Goal: Navigation & Orientation: Find specific page/section

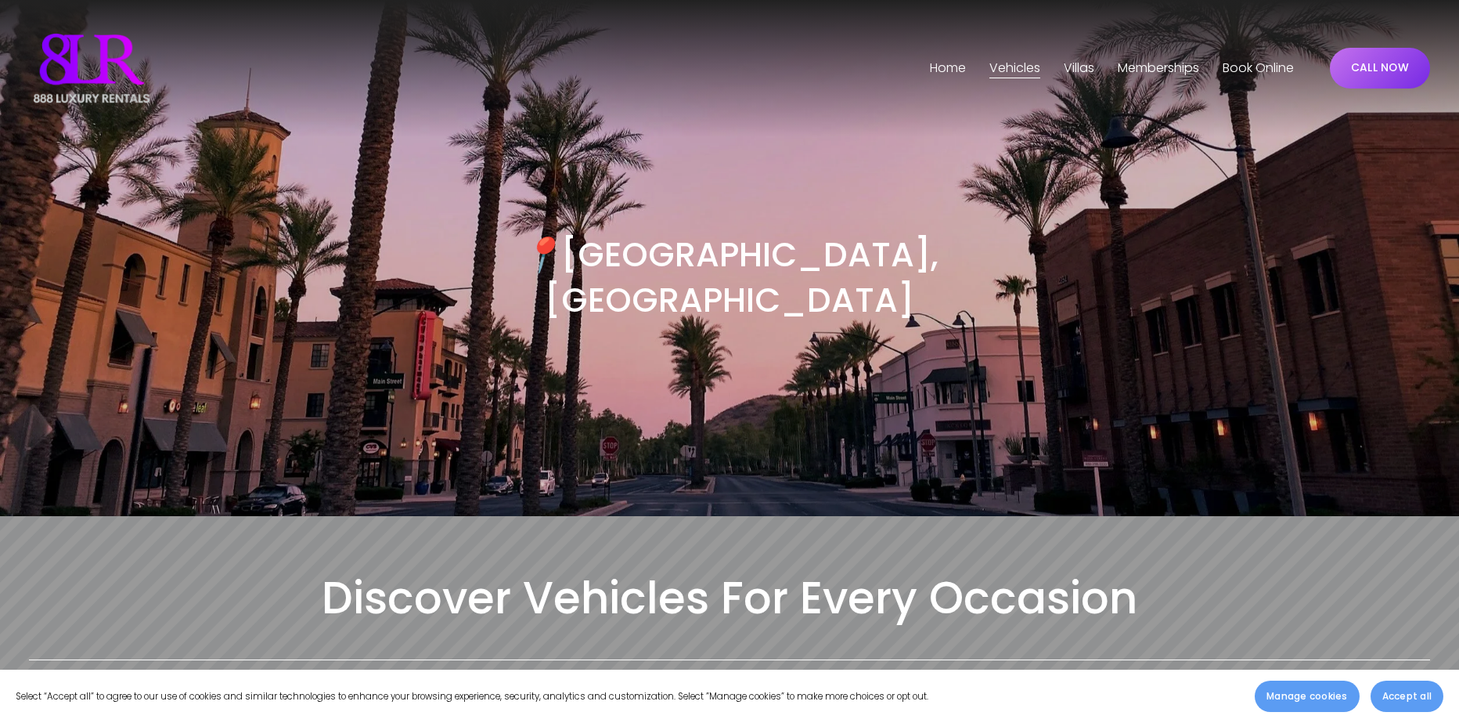
drag, startPoint x: 904, startPoint y: 265, endPoint x: 807, endPoint y: 265, distance: 97.1
click at [902, 265] on h3 "📍 Phoenix, AZ" at bounding box center [730, 276] width 701 height 89
click at [993, 63] on span "Vehicles" at bounding box center [1014, 68] width 51 height 23
click at [0, 0] on span "Phoenix" at bounding box center [0, 0] width 0 height 0
click at [953, 69] on link "Home" at bounding box center [948, 68] width 36 height 25
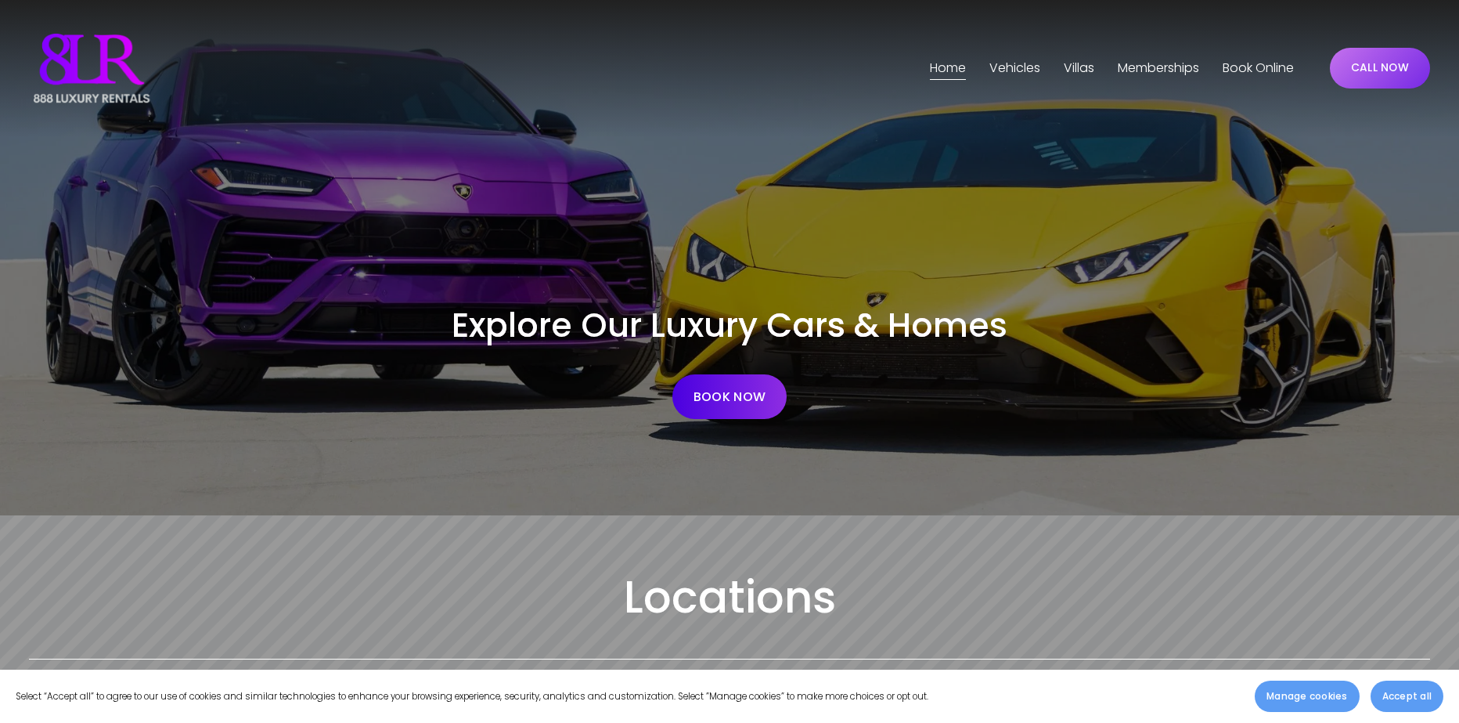
click at [0, 0] on span "[GEOGRAPHIC_DATA]" at bounding box center [0, 0] width 0 height 0
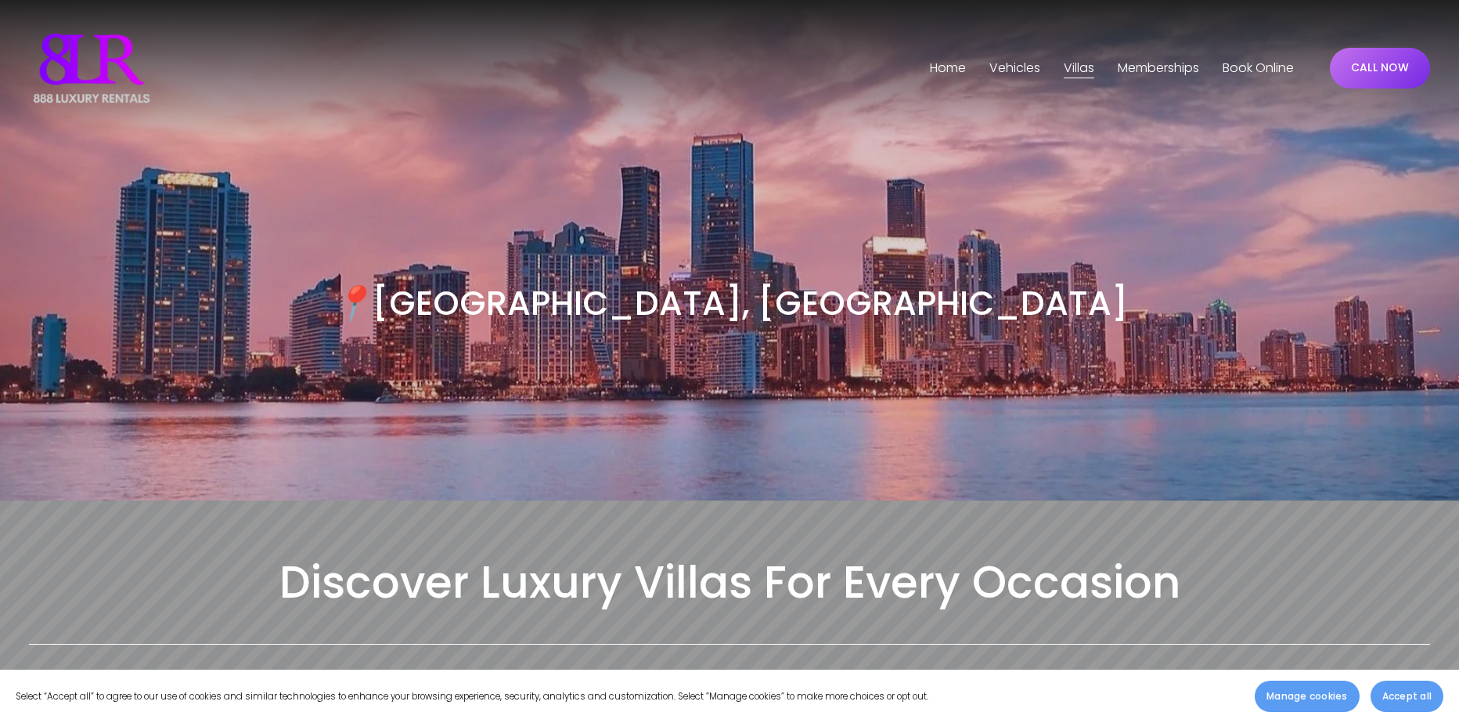
drag, startPoint x: 1058, startPoint y: 88, endPoint x: 991, endPoint y: 50, distance: 76.8
drag, startPoint x: 857, startPoint y: 174, endPoint x: 937, endPoint y: 131, distance: 90.7
click at [857, 174] on div "📍 Miami, FL" at bounding box center [729, 318] width 1459 height 363
click at [0, 0] on span "Phoenix" at bounding box center [0, 0] width 0 height 0
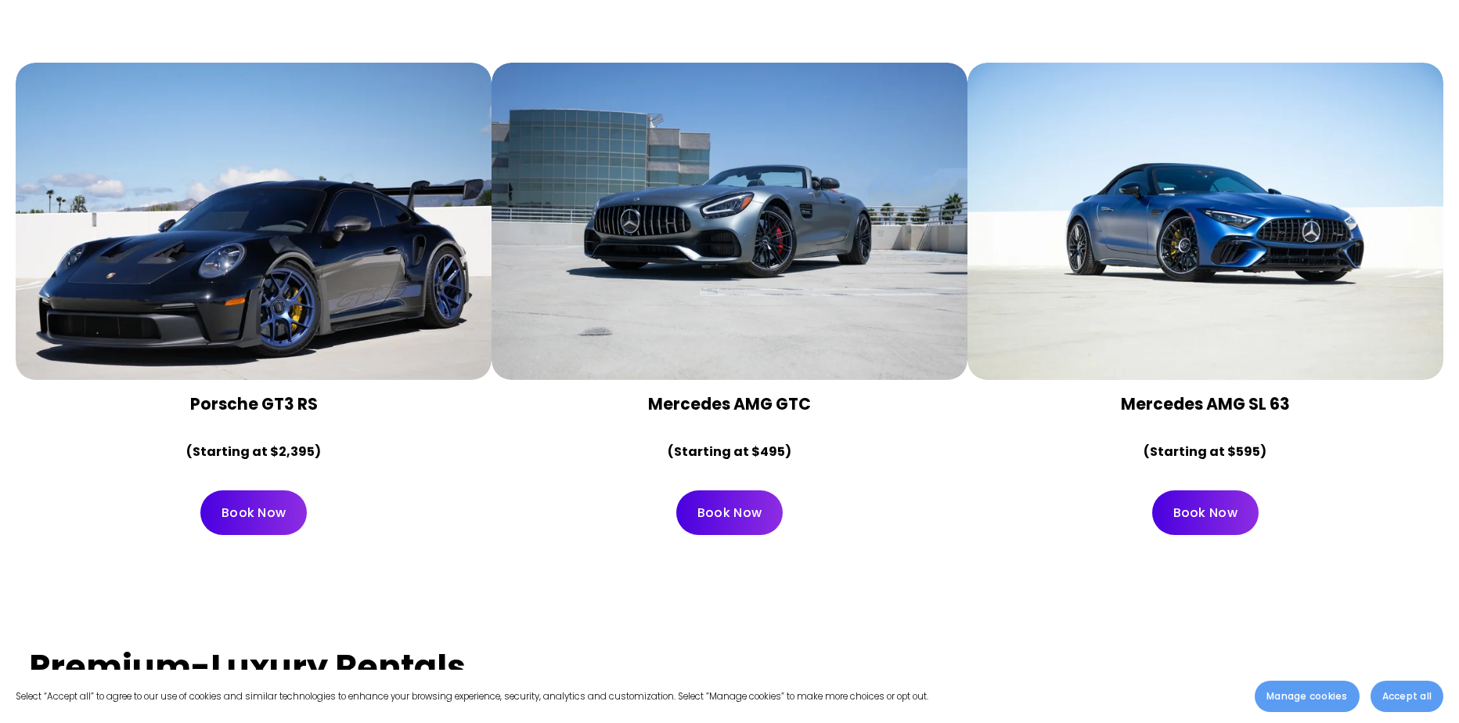
scroll to position [3131, 0]
